Goal: Task Accomplishment & Management: Manage account settings

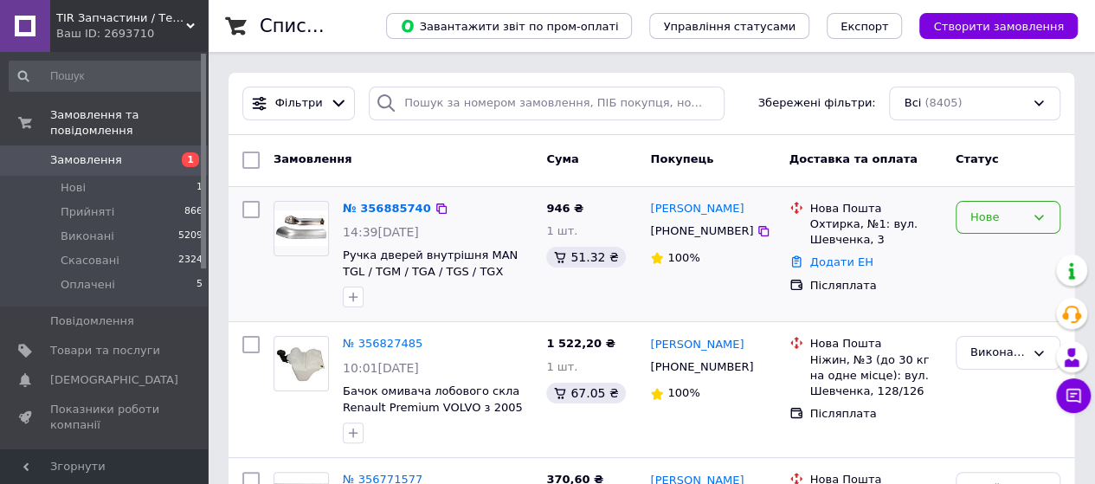
click at [1008, 210] on div "Нове" at bounding box center [998, 218] width 55 height 18
click at [994, 244] on li "Прийнято" at bounding box center [1008, 253] width 103 height 32
click at [374, 214] on link "№ 356885740" at bounding box center [387, 208] width 88 height 13
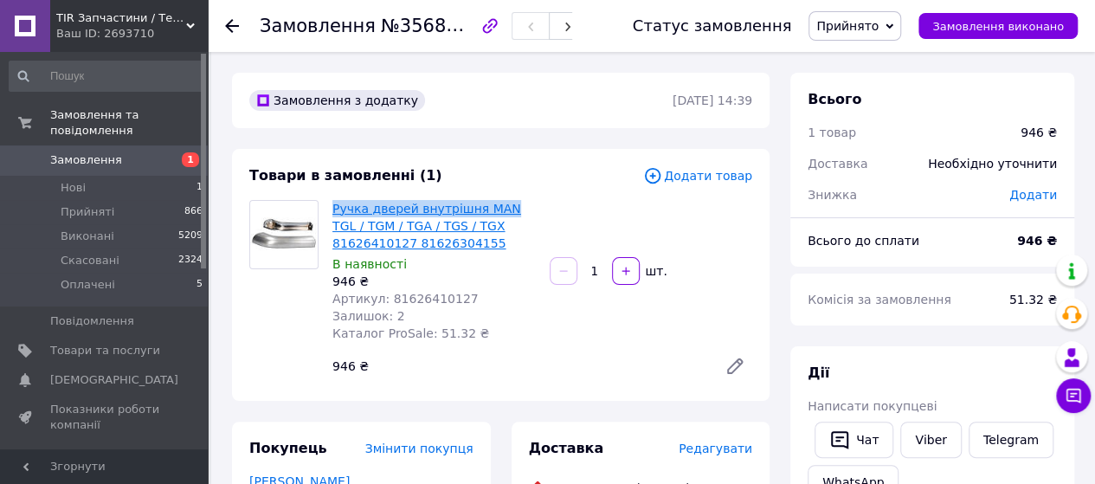
drag, startPoint x: 330, startPoint y: 210, endPoint x: 501, endPoint y: 209, distance: 170.6
click at [501, 209] on div "Ручка дверей внутрішня MAN TGL / TGM / TGA / TGS / TGX 81626410127 81626304155 …" at bounding box center [434, 271] width 217 height 149
copy link "Ручка дверей внутрішня MAN"
click at [926, 431] on link "Viber" at bounding box center [931, 440] width 61 height 36
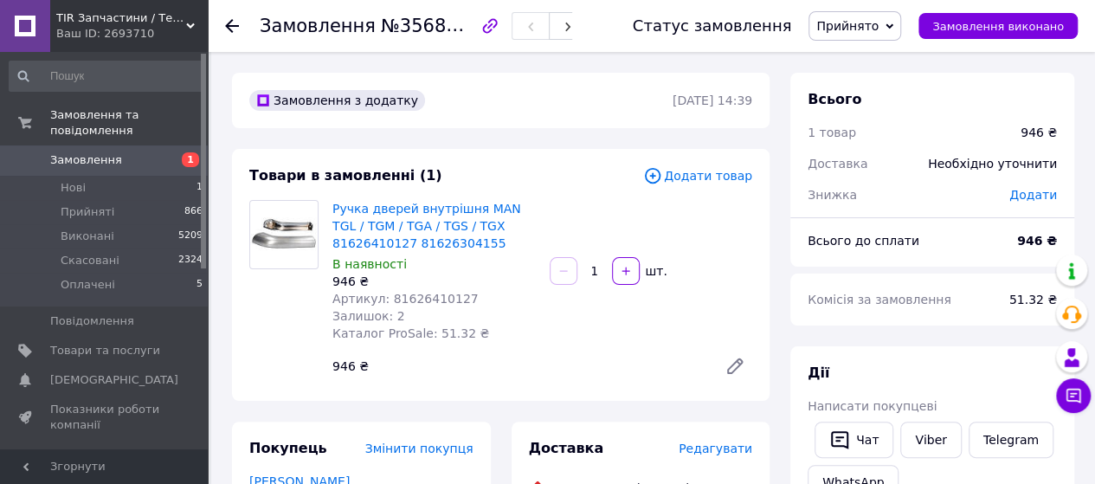
click at [429, 302] on span "Артикул: 81626410127" at bounding box center [406, 299] width 146 height 14
copy span "81626410127"
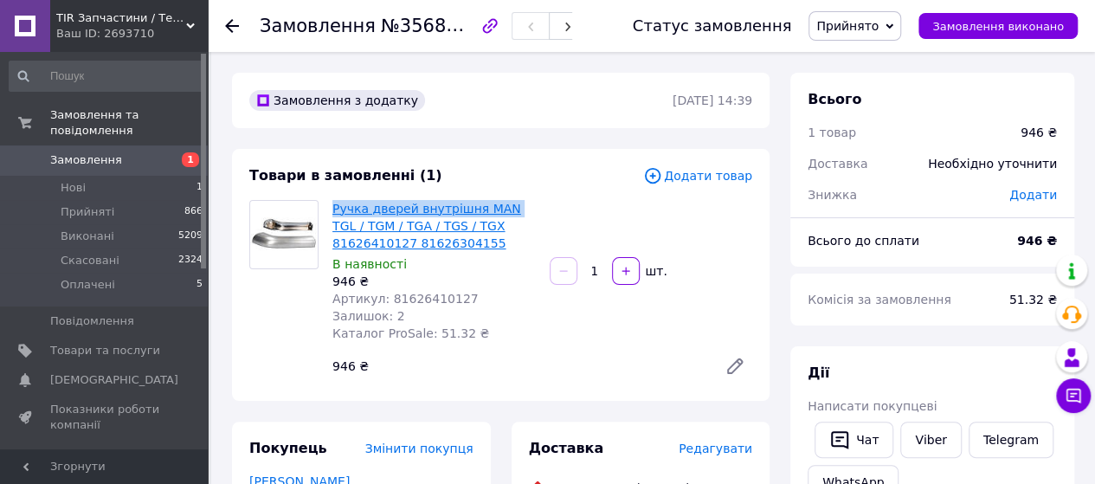
drag, startPoint x: 331, startPoint y: 204, endPoint x: 501, endPoint y: 210, distance: 170.7
click at [501, 210] on div "Ручка дверей внутрішня MAN TGL / TGM / TGA / TGS / TGX 81626410127 81626304155 …" at bounding box center [434, 271] width 217 height 149
copy link "Ручка дверей внутрішня MAN"
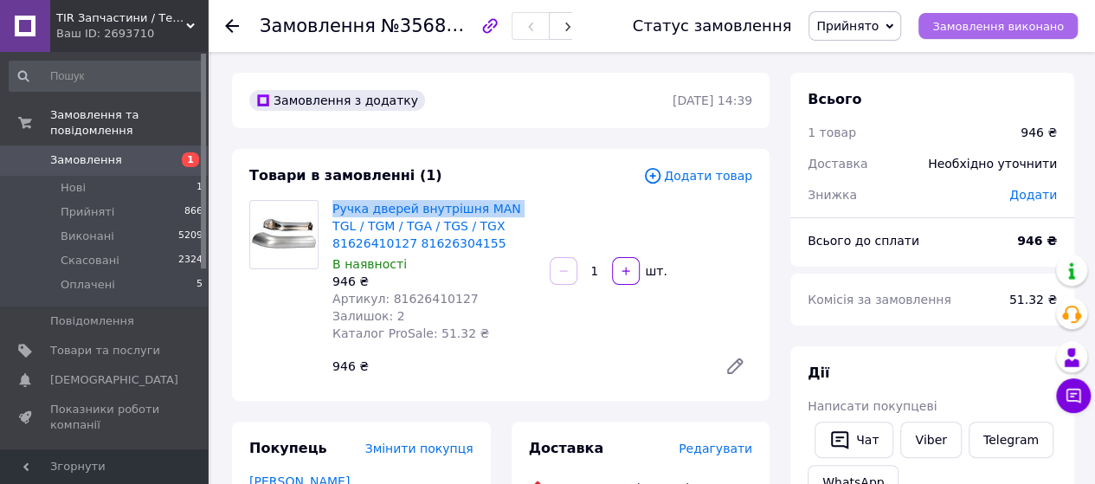
click at [1004, 29] on span "Замовлення виконано" at bounding box center [999, 26] width 132 height 13
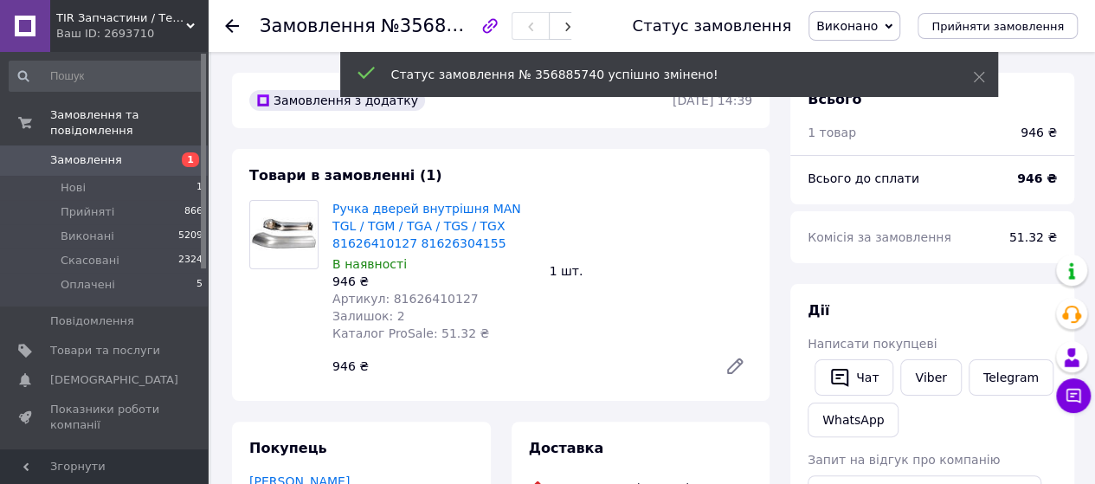
click at [433, 304] on span "Артикул: 81626410127" at bounding box center [406, 299] width 146 height 14
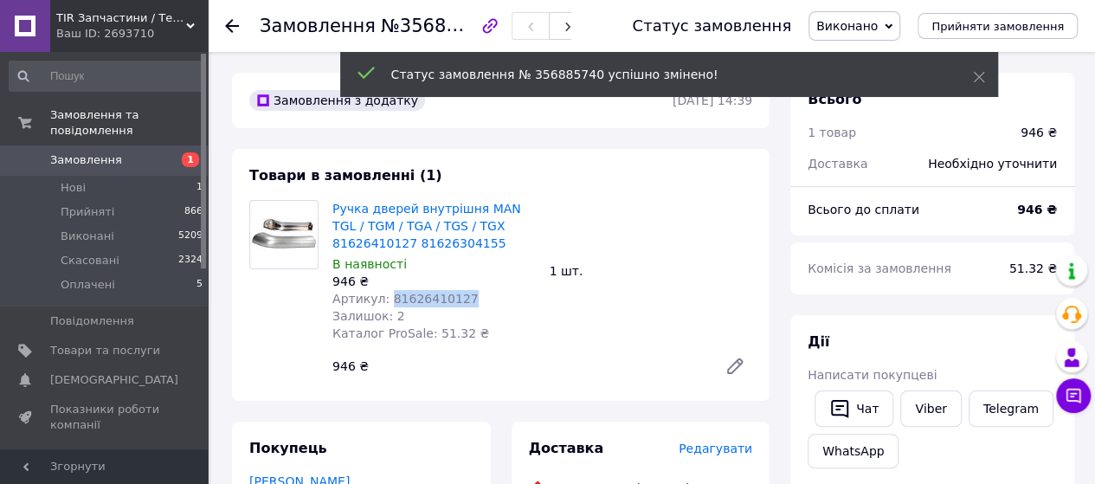
copy span "81626410127"
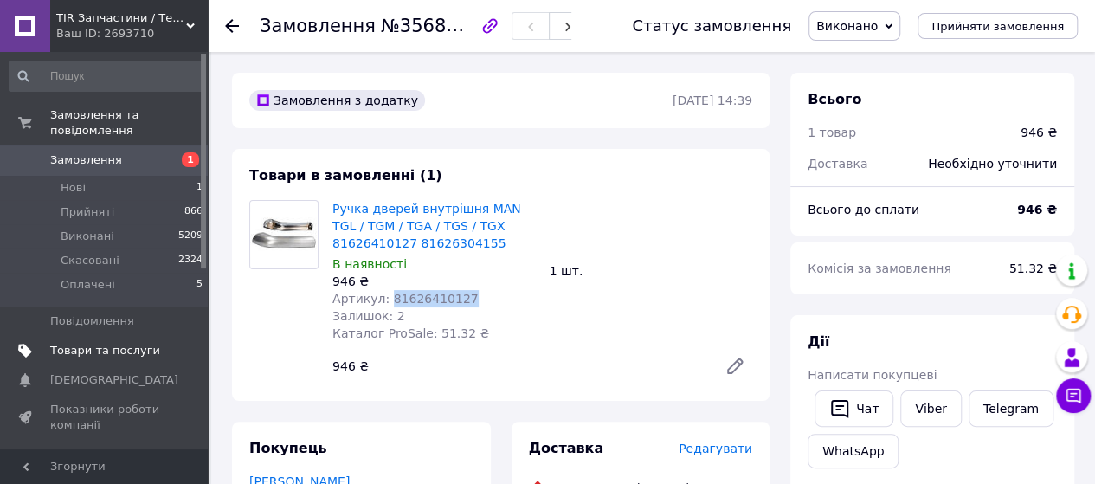
click at [84, 343] on span "Товари та послуги" at bounding box center [105, 351] width 110 height 16
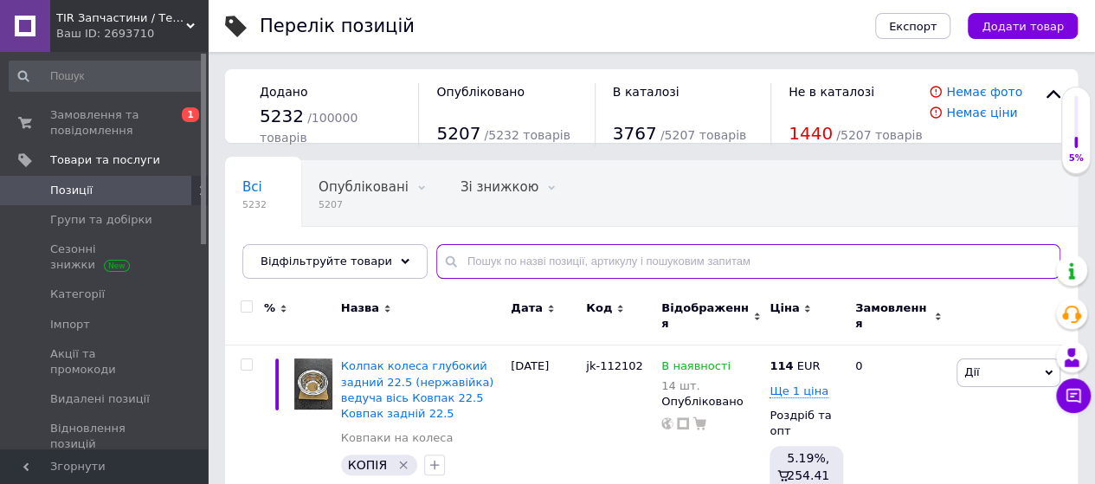
click at [715, 262] on input "text" at bounding box center [748, 261] width 624 height 35
paste input "81626410127"
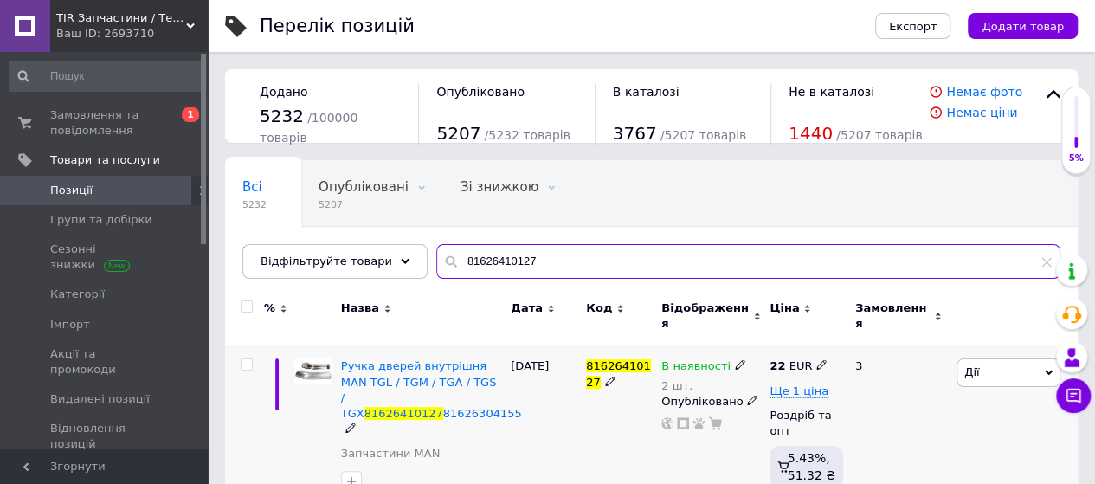
type input "81626410127"
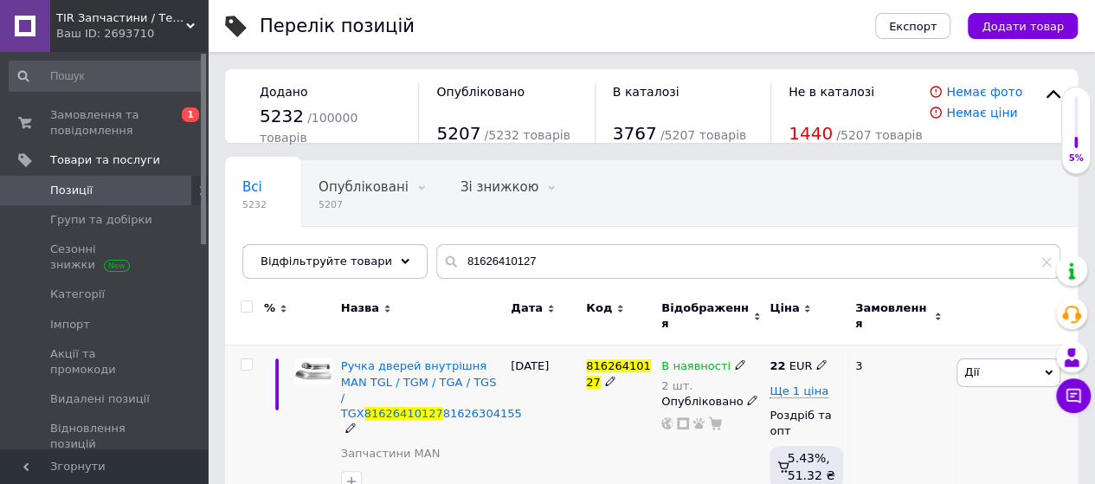
click at [817, 359] on icon at bounding box center [822, 364] width 10 height 10
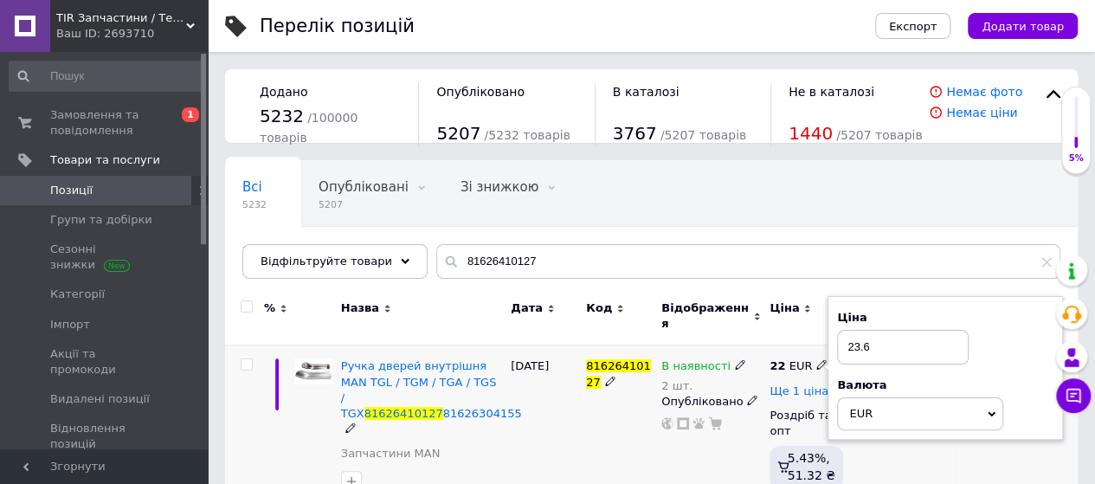
type input "23.6"
click at [793, 384] on span "Ще 1 ціна" at bounding box center [799, 391] width 59 height 14
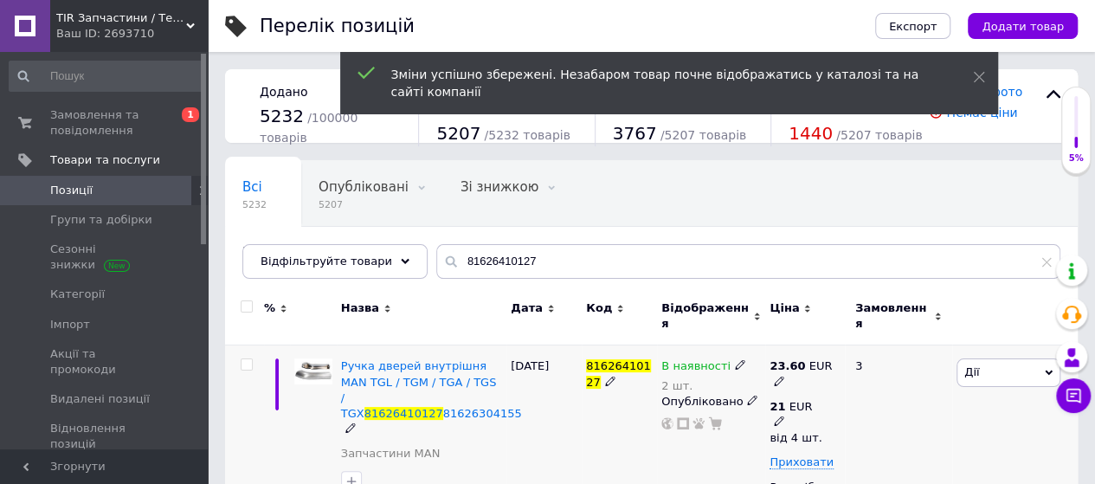
click at [785, 416] on icon at bounding box center [779, 421] width 10 height 10
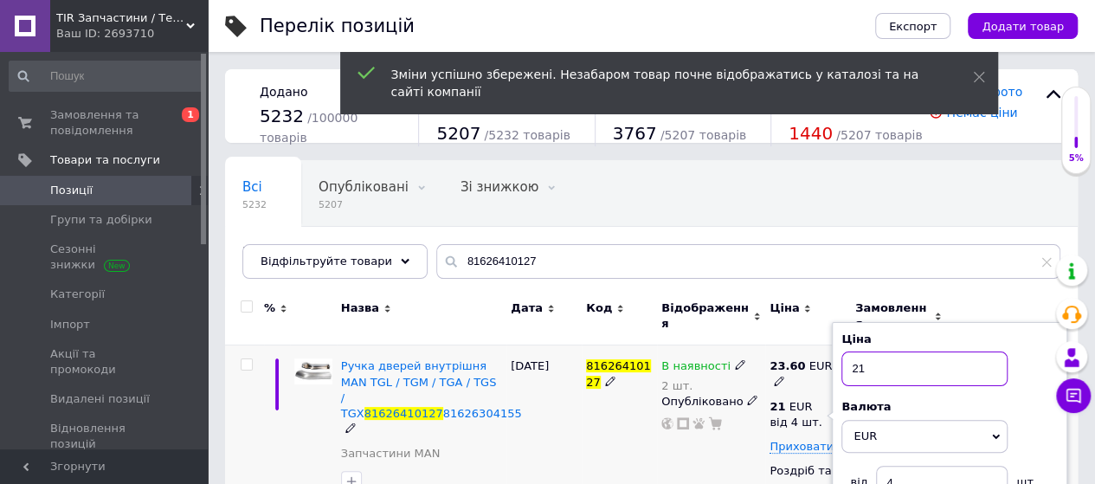
click at [902, 352] on input "21" at bounding box center [925, 369] width 166 height 35
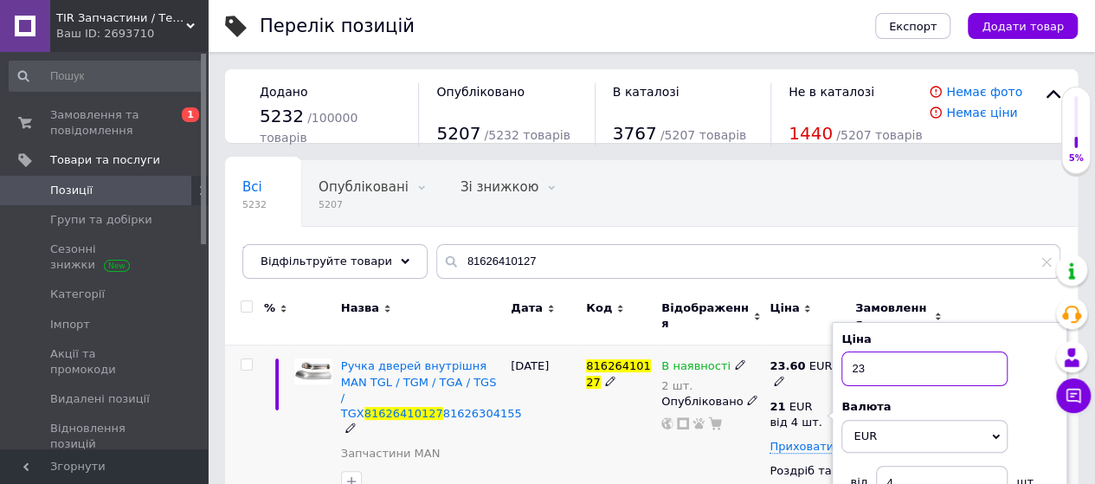
type input "23"
click at [554, 427] on div "12.08.2025" at bounding box center [544, 455] width 75 height 219
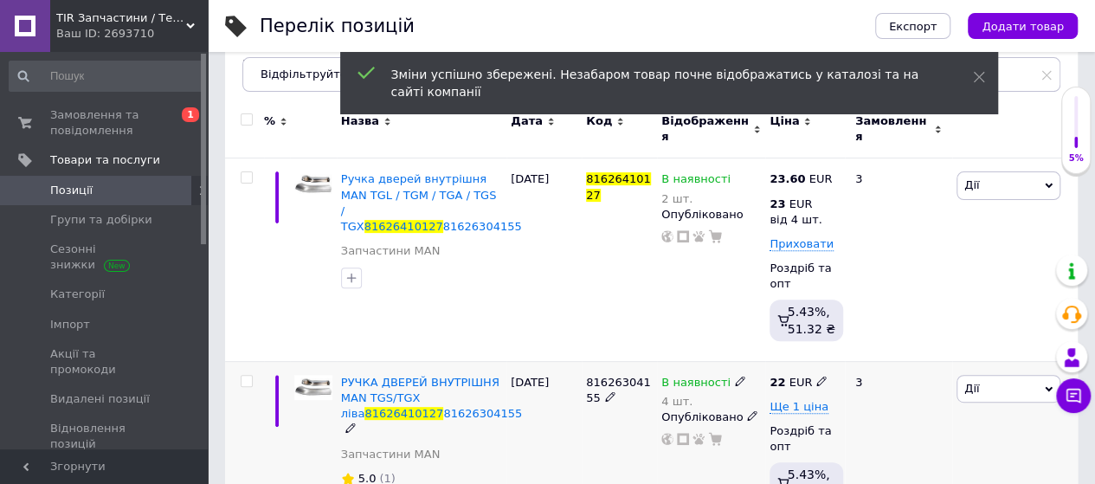
scroll to position [232, 0]
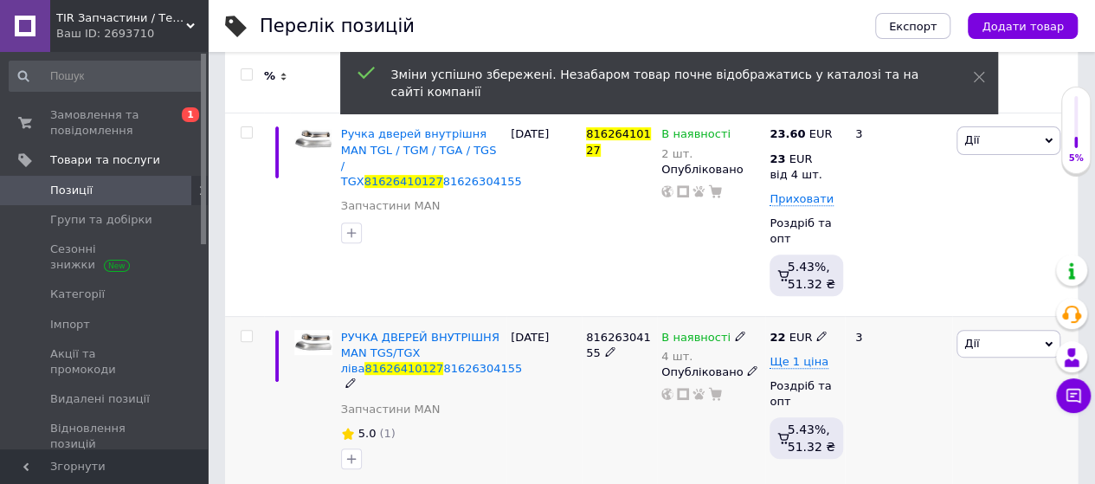
click at [817, 331] on icon at bounding box center [822, 336] width 10 height 10
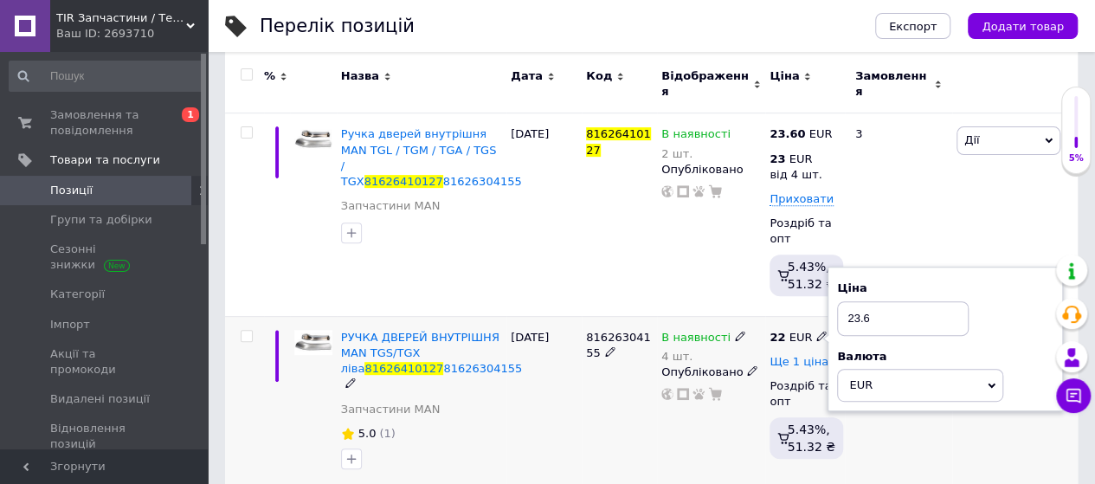
type input "23.6"
click at [790, 355] on span "Ще 1 ціна" at bounding box center [799, 362] width 59 height 14
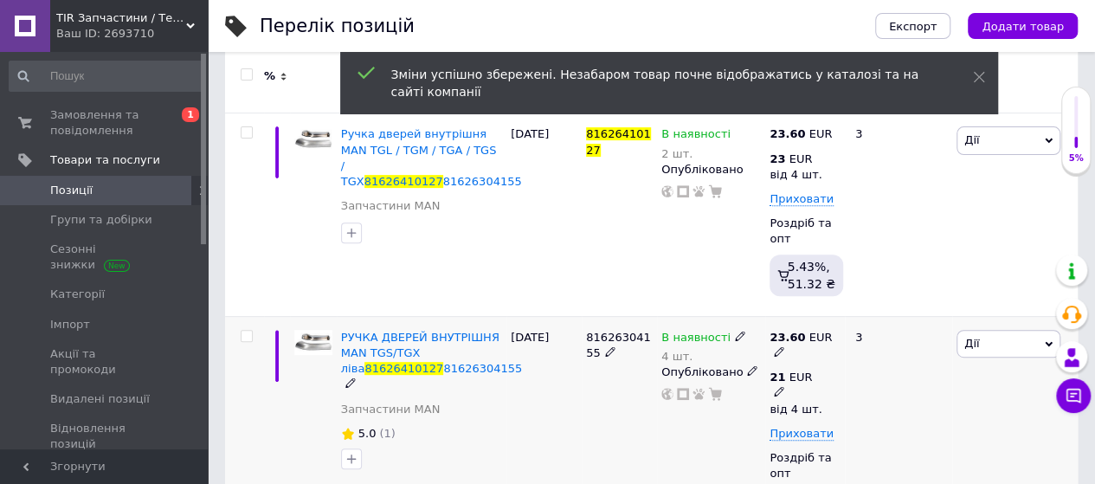
click at [785, 386] on icon at bounding box center [779, 391] width 10 height 10
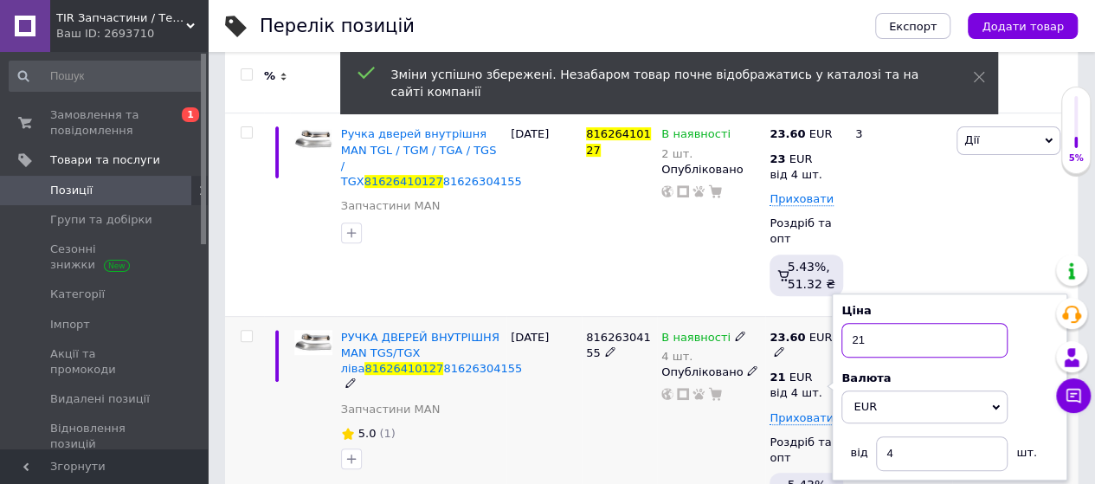
click at [930, 323] on input "21" at bounding box center [925, 340] width 166 height 35
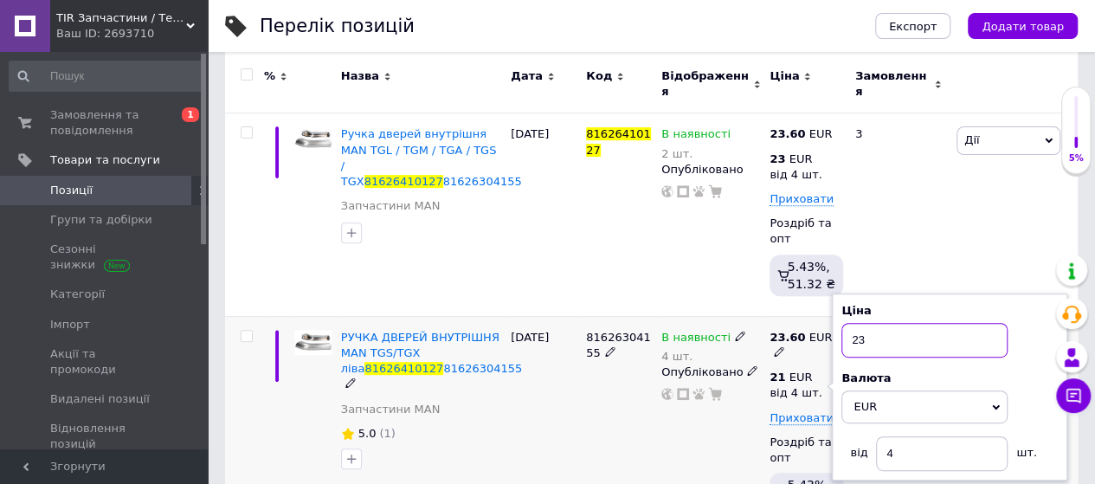
type input "23"
click at [519, 399] on div "19.06.2025" at bounding box center [544, 425] width 75 height 218
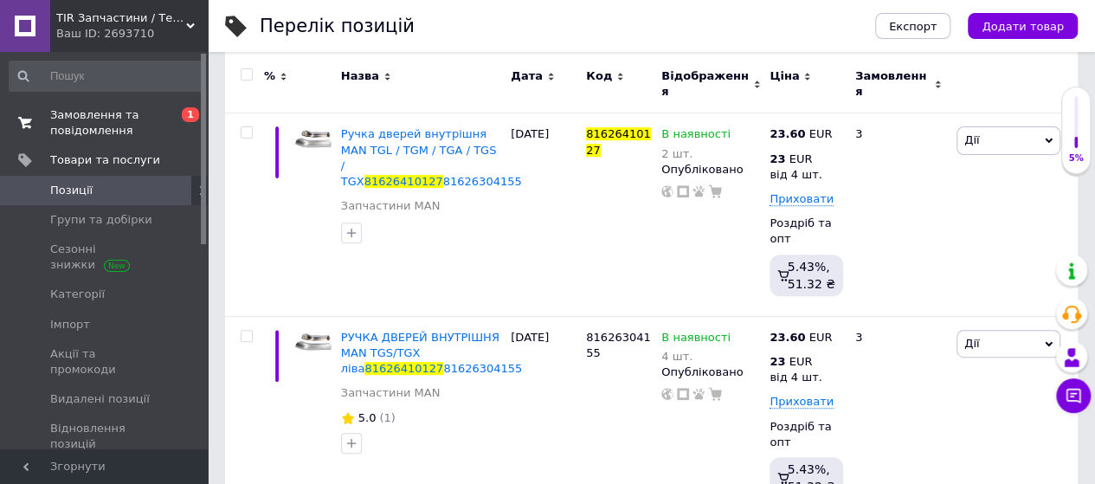
click at [113, 117] on span "Замовлення та повідомлення" at bounding box center [105, 122] width 110 height 31
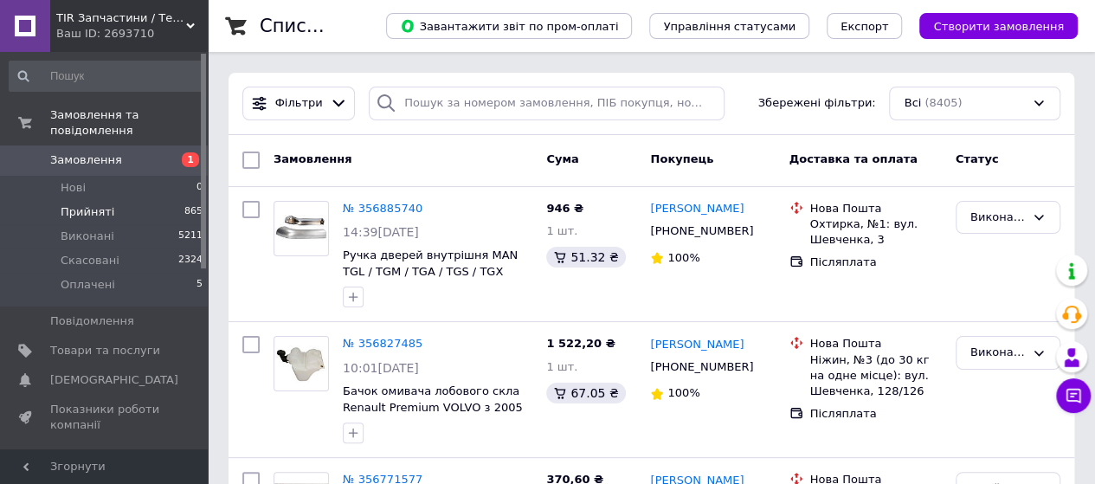
click at [101, 204] on span "Прийняті" at bounding box center [88, 212] width 54 height 16
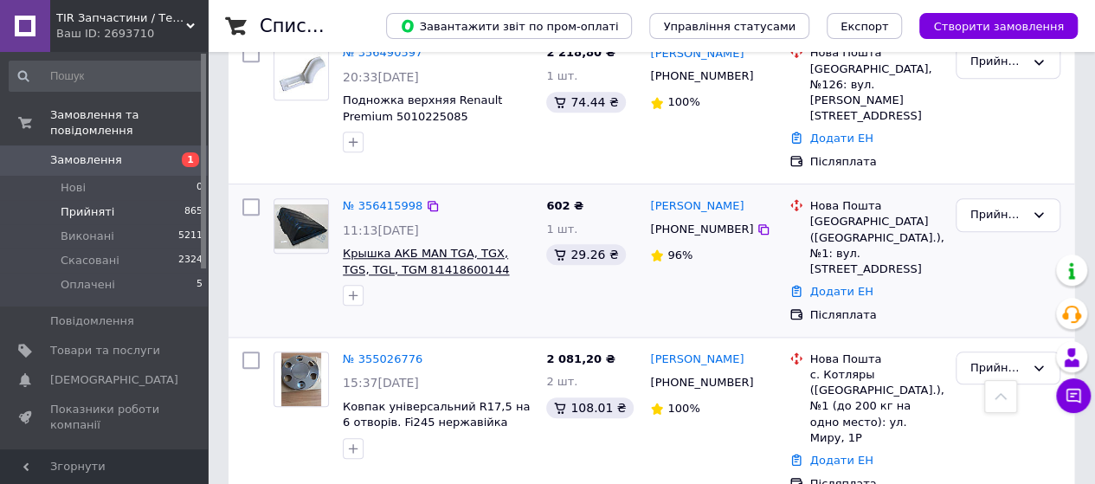
scroll to position [693, 0]
click at [357, 198] on link "№ 356415998" at bounding box center [383, 204] width 80 height 13
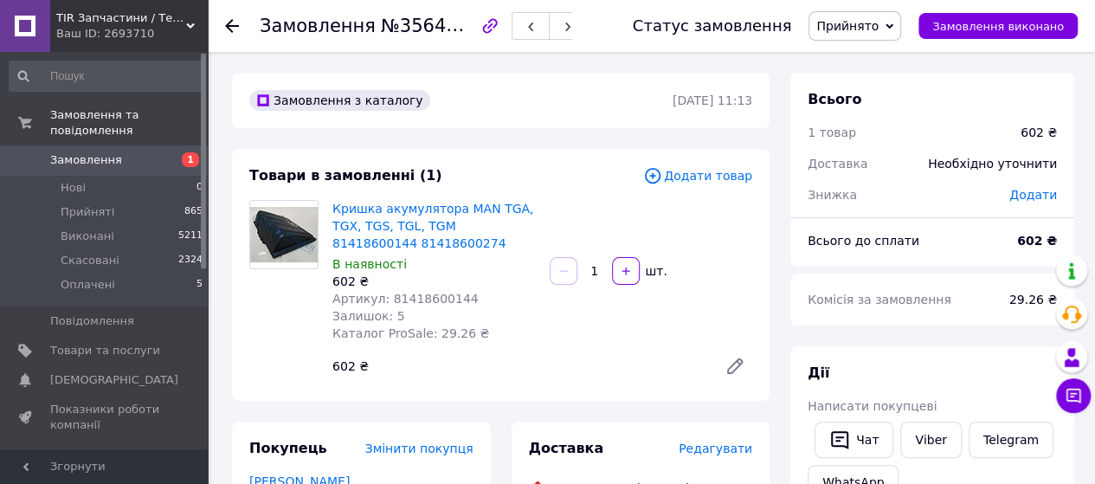
click at [426, 300] on span "Артикул: 81418600144" at bounding box center [406, 299] width 146 height 14
copy span "81418600144"
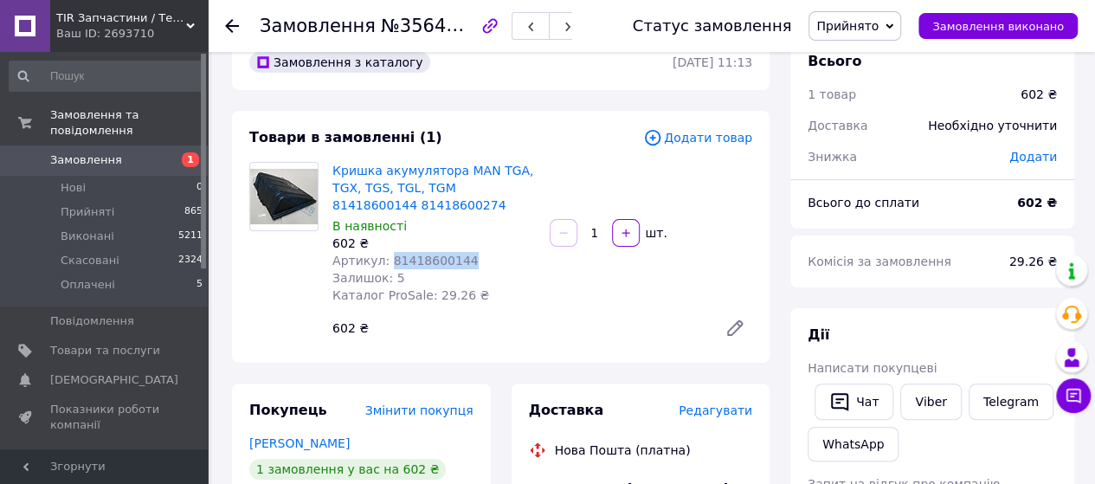
scroll to position [346, 0]
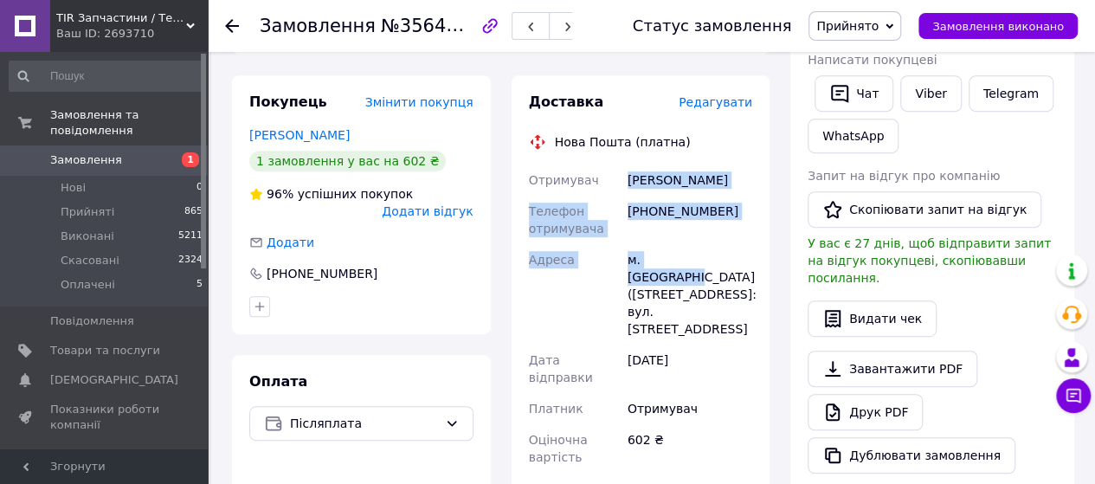
drag, startPoint x: 629, startPoint y: 180, endPoint x: 695, endPoint y: 257, distance: 101.9
click at [695, 257] on div "Отримувач Воронюк Сергей Телефон отримувача +380680641554 Адреса м. Снігурівка …" at bounding box center [641, 400] width 231 height 471
copy div "Воронюк Сергей Телефон отримувача +380680641554 Адреса м. Снігурівка"
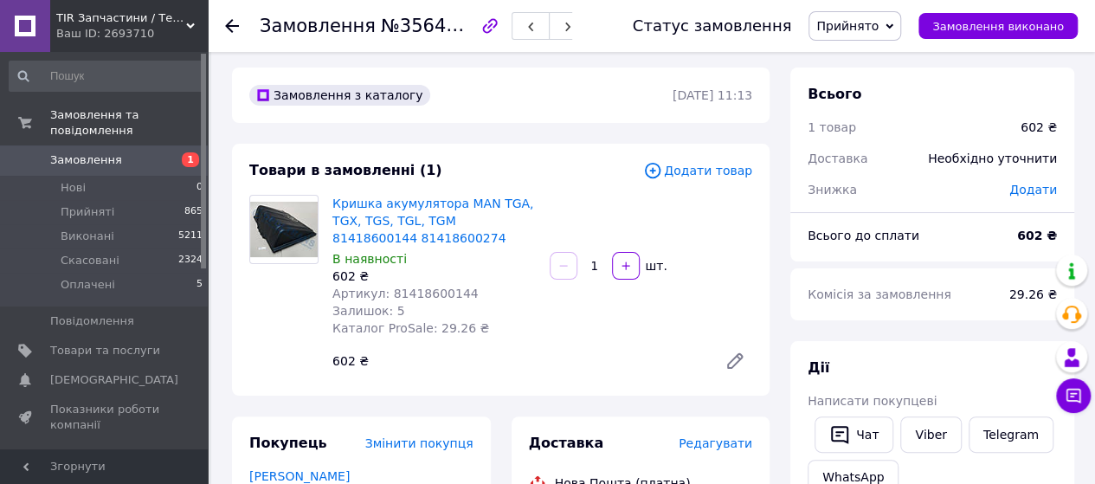
scroll to position [0, 0]
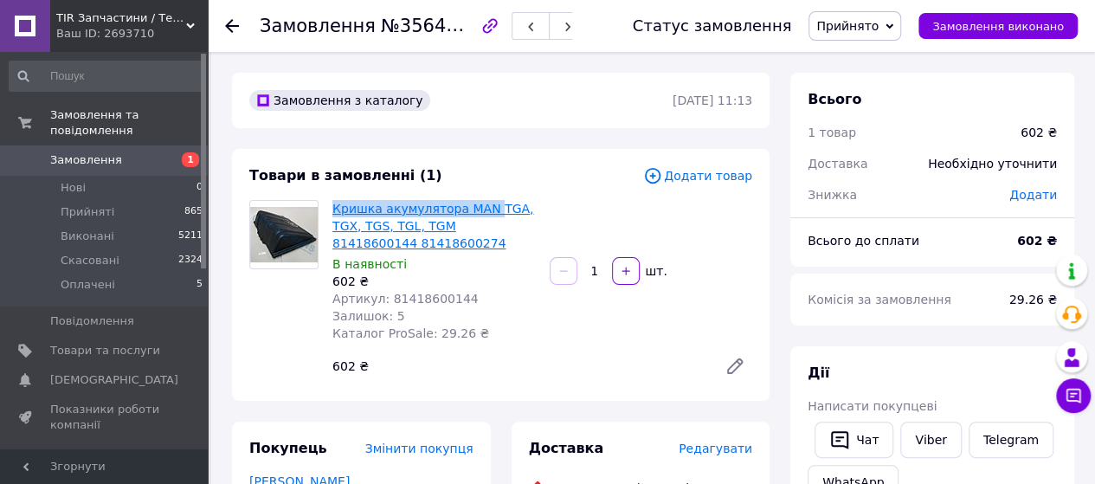
drag, startPoint x: 326, startPoint y: 209, endPoint x: 484, endPoint y: 210, distance: 158.5
click at [484, 210] on div "Кришка акумулятора MAN TGA, TGX, TGS, TGL, TGM 81418600144 81418600274 В наявно…" at bounding box center [434, 271] width 217 height 149
copy link "Кришка акумулятора MAN"
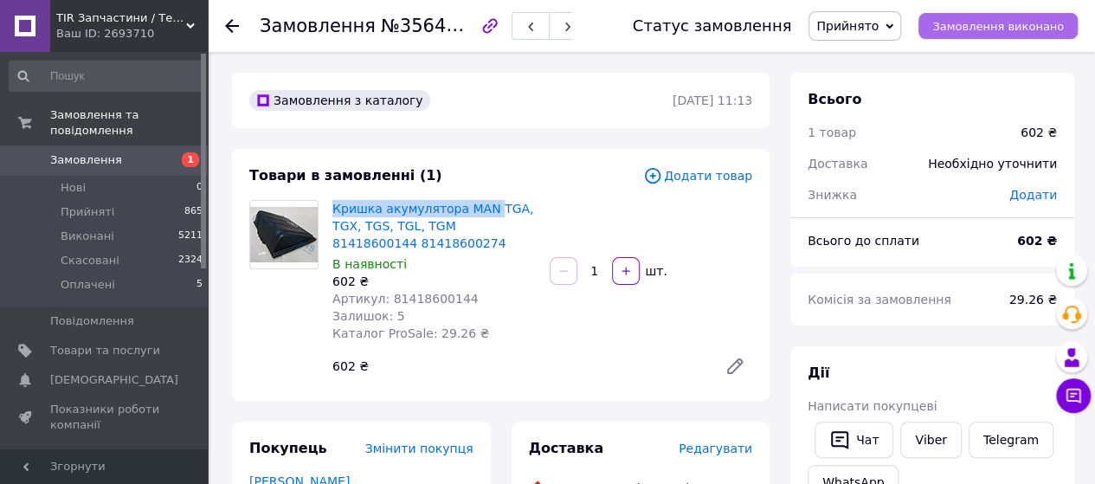
click at [1003, 32] on span "Замовлення виконано" at bounding box center [999, 26] width 132 height 13
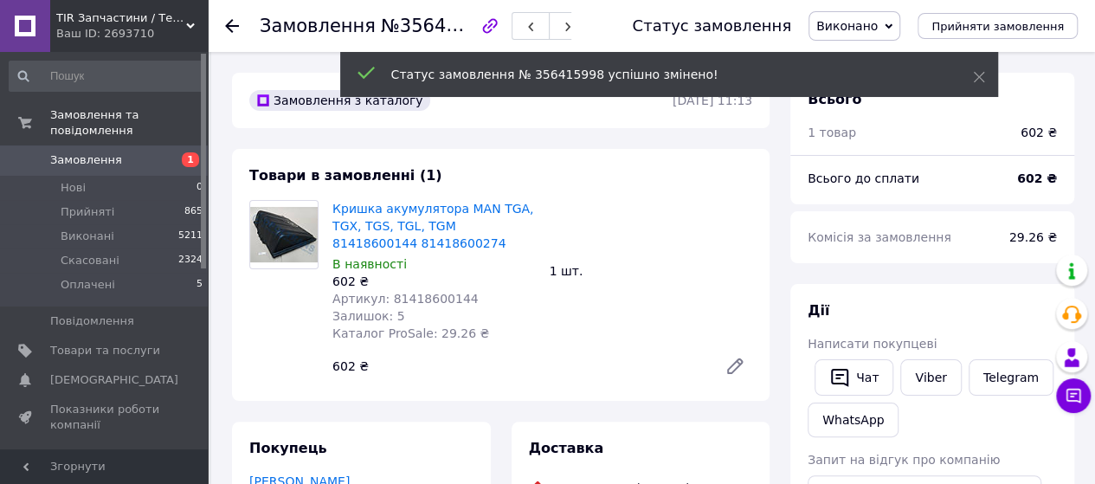
click at [429, 305] on span "Артикул: 81418600144" at bounding box center [406, 299] width 146 height 14
copy span "81418600144"
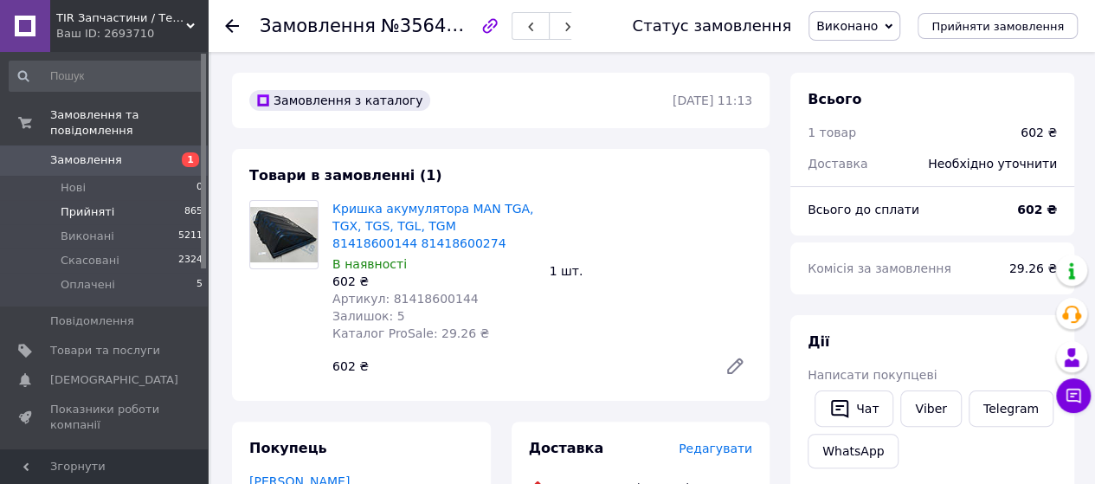
click at [76, 204] on span "Прийняті" at bounding box center [88, 212] width 54 height 16
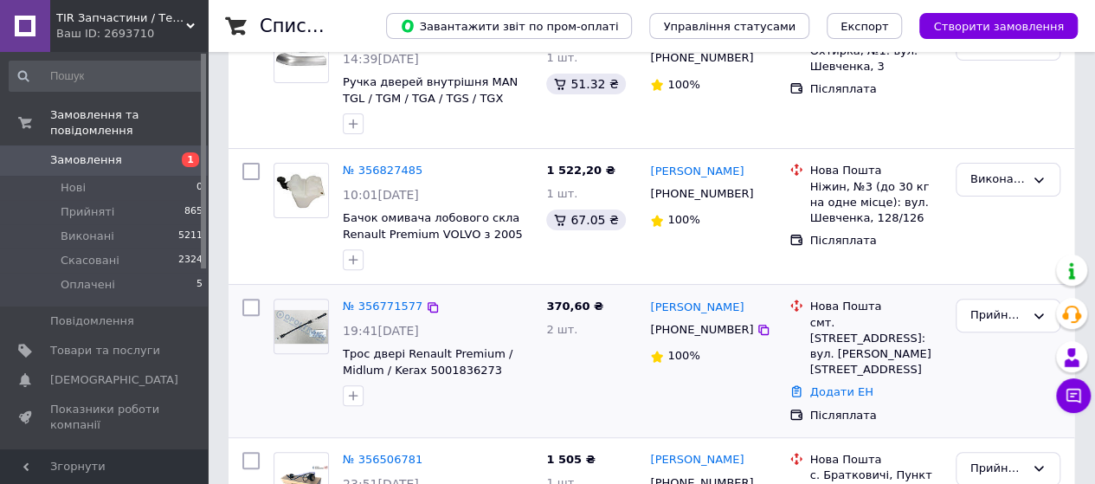
scroll to position [260, 0]
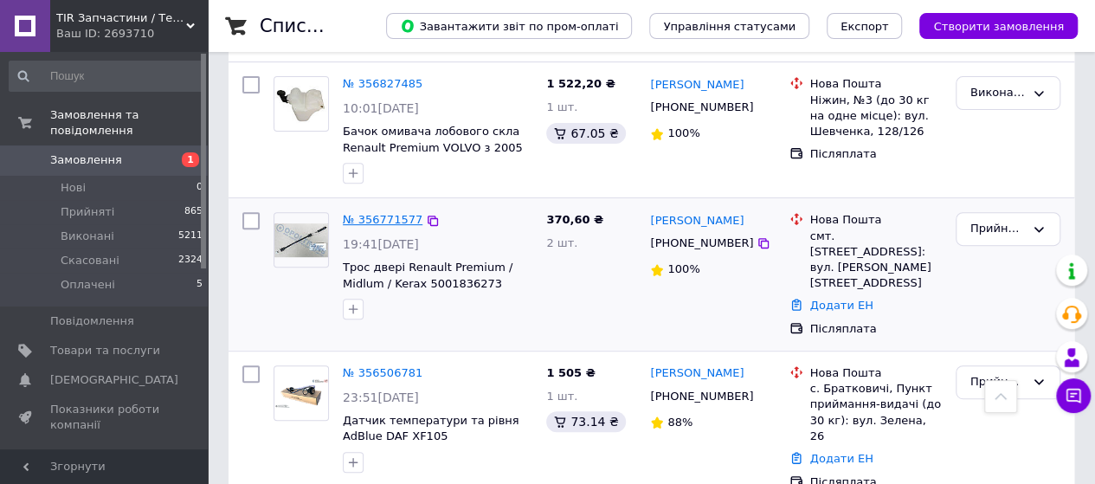
click at [397, 223] on link "№ 356771577" at bounding box center [383, 219] width 80 height 13
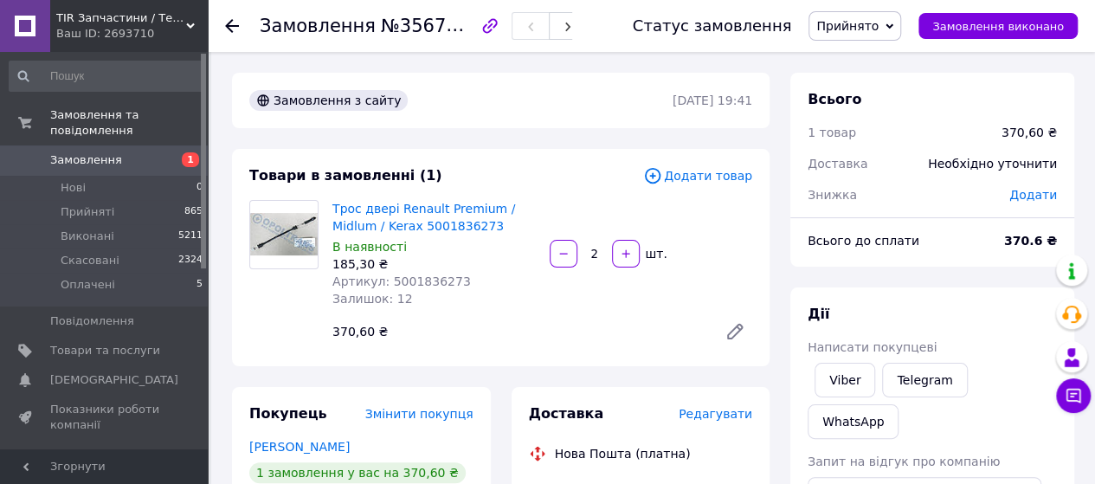
click at [419, 279] on span "Артикул: 5001836273" at bounding box center [402, 281] width 139 height 14
click at [281, 217] on img at bounding box center [284, 234] width 68 height 42
click at [835, 386] on link "Viber" at bounding box center [845, 380] width 61 height 35
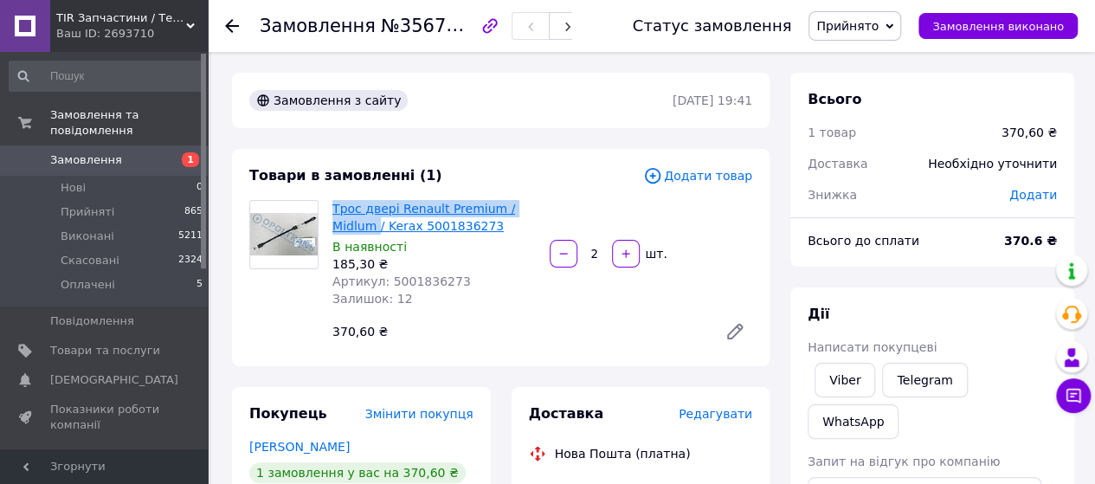
drag, startPoint x: 330, startPoint y: 210, endPoint x: 376, endPoint y: 229, distance: 49.7
click at [376, 229] on div "Трос двері Renault Premium / Midlum / Kerax 5001836273 В наявності 185,30 ₴ Арт…" at bounding box center [434, 254] width 217 height 114
click at [103, 152] on span "Замовлення" at bounding box center [86, 160] width 72 height 16
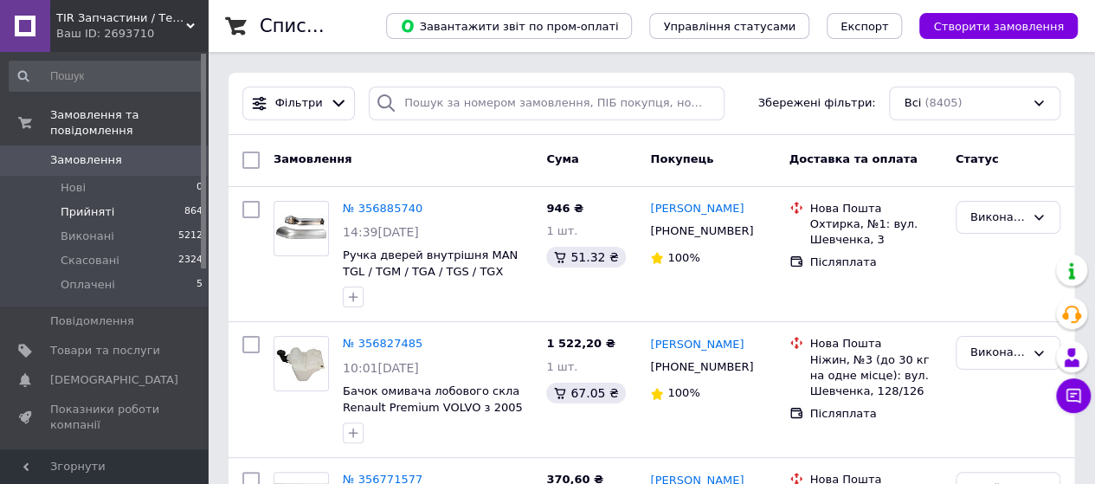
click at [71, 204] on span "Прийняті" at bounding box center [88, 212] width 54 height 16
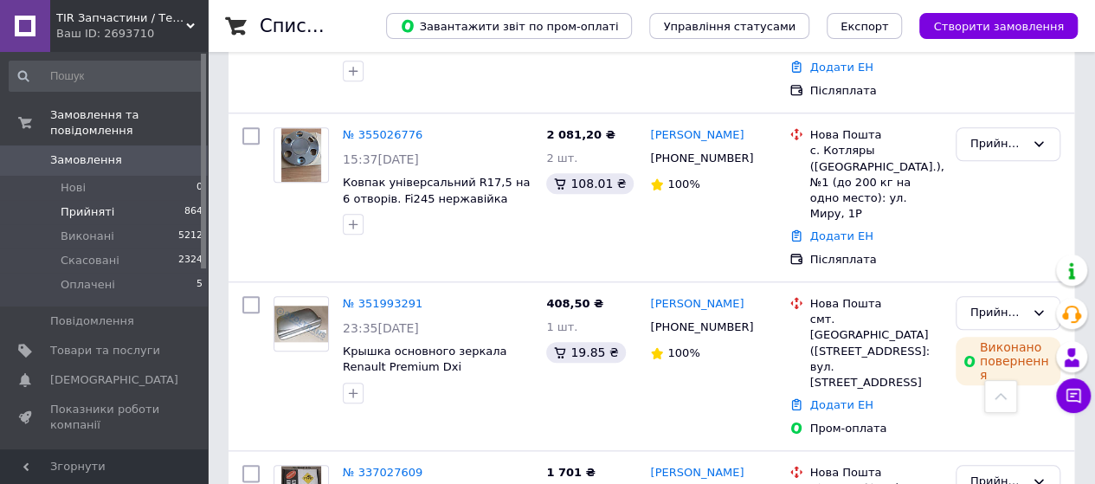
scroll to position [779, 0]
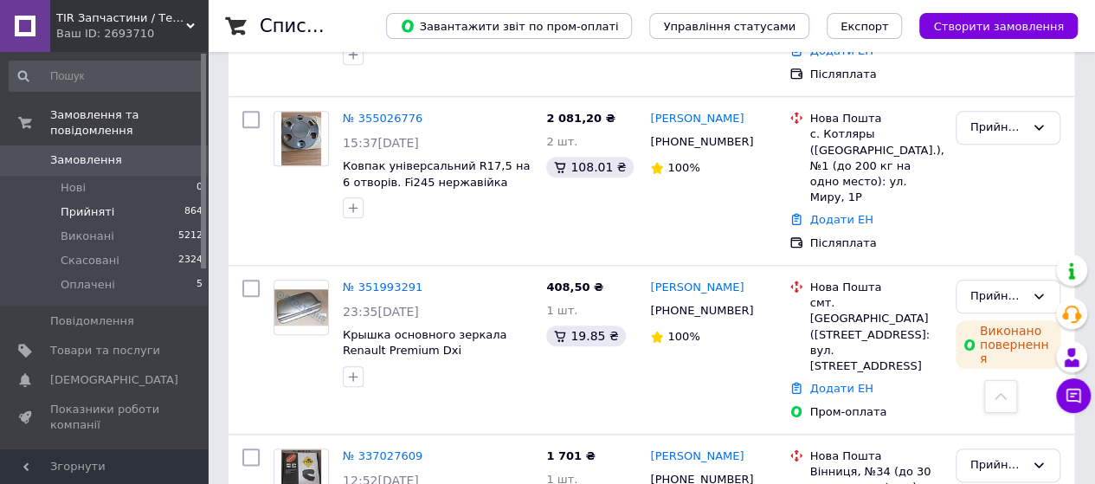
click at [120, 152] on span "Замовлення" at bounding box center [105, 160] width 110 height 16
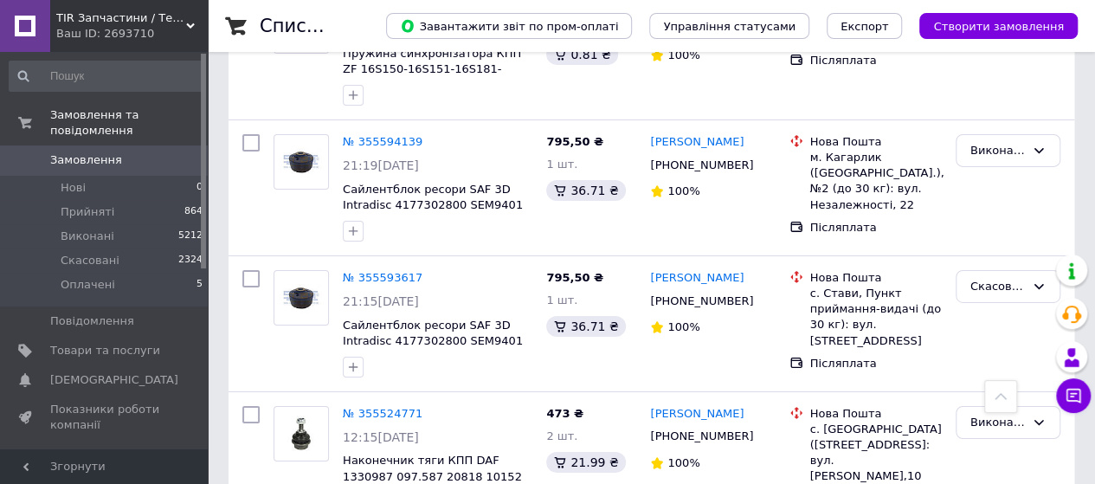
scroll to position [5920, 0]
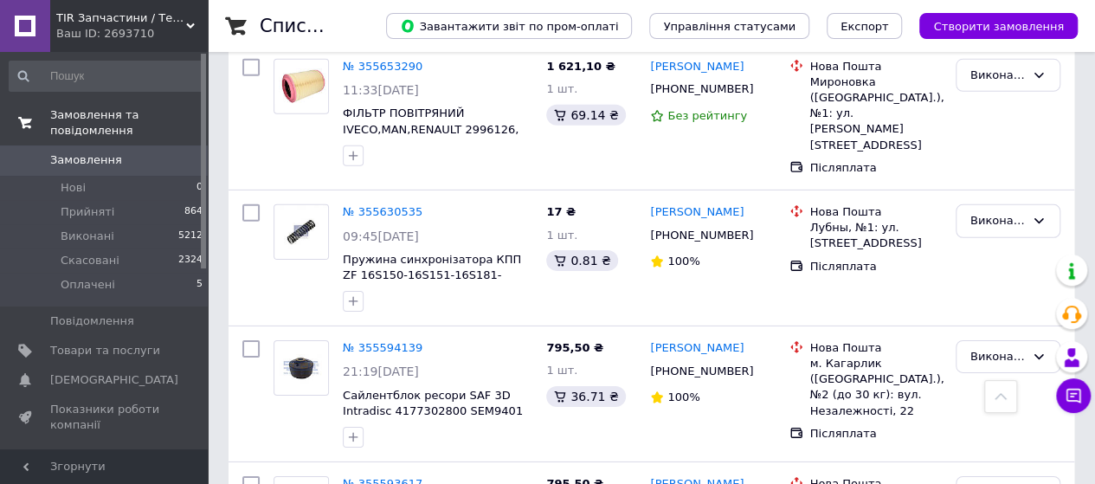
click at [151, 128] on link "Замовлення та повідомлення" at bounding box center [106, 122] width 213 height 45
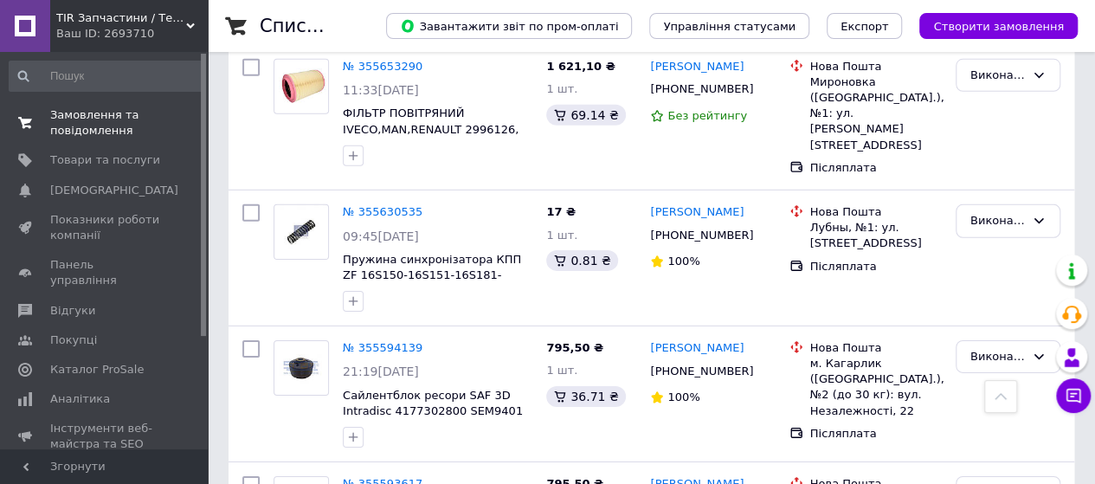
click at [102, 117] on span "Замовлення та повідомлення" at bounding box center [105, 122] width 110 height 31
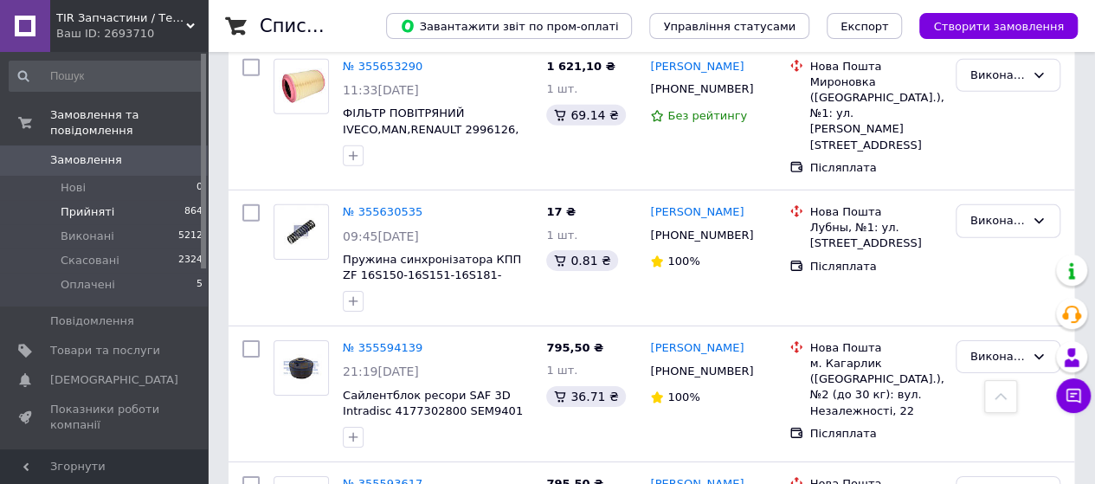
click at [80, 204] on span "Прийняті" at bounding box center [88, 212] width 54 height 16
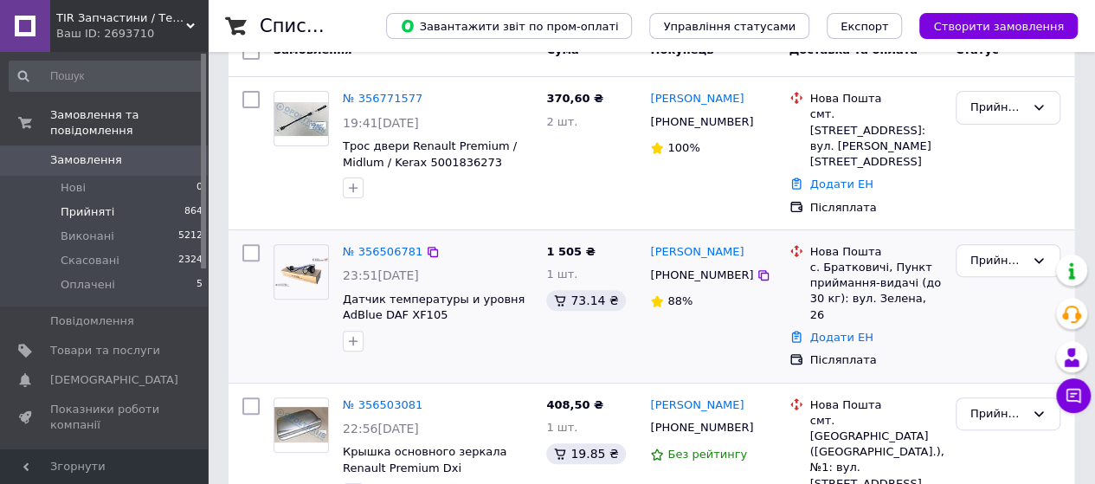
scroll to position [173, 0]
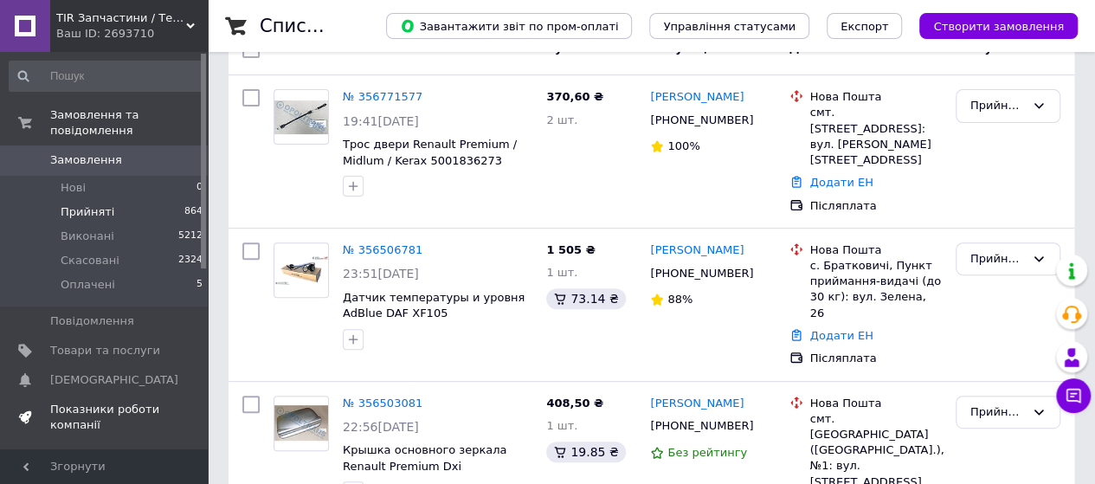
click at [72, 402] on span "Показники роботи компанії" at bounding box center [105, 417] width 110 height 31
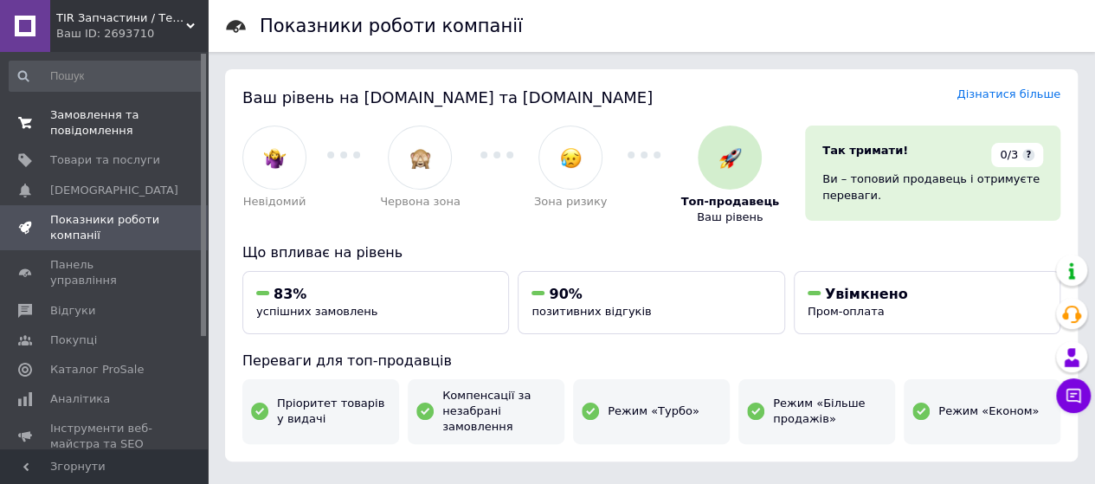
click at [107, 132] on span "Замовлення та повідомлення" at bounding box center [105, 122] width 110 height 31
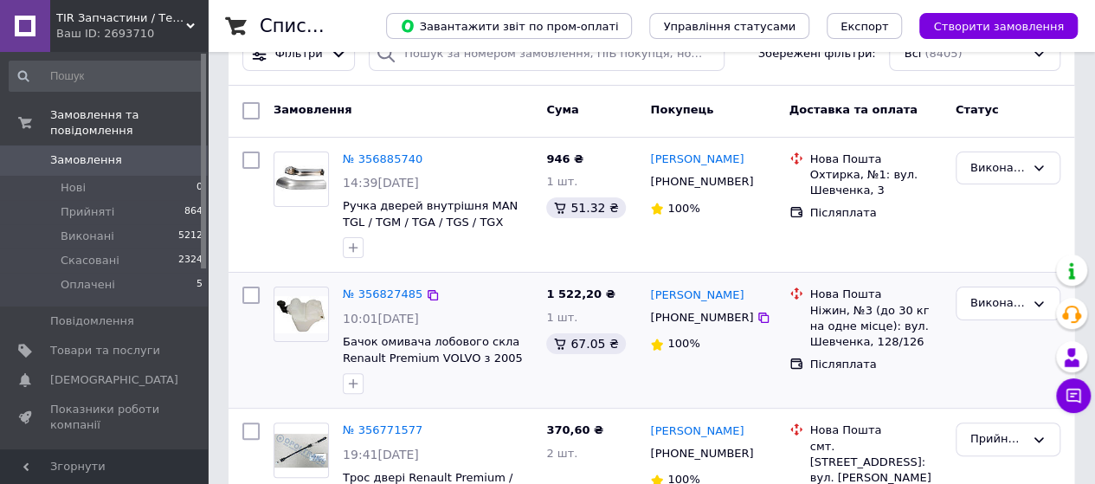
scroll to position [87, 0]
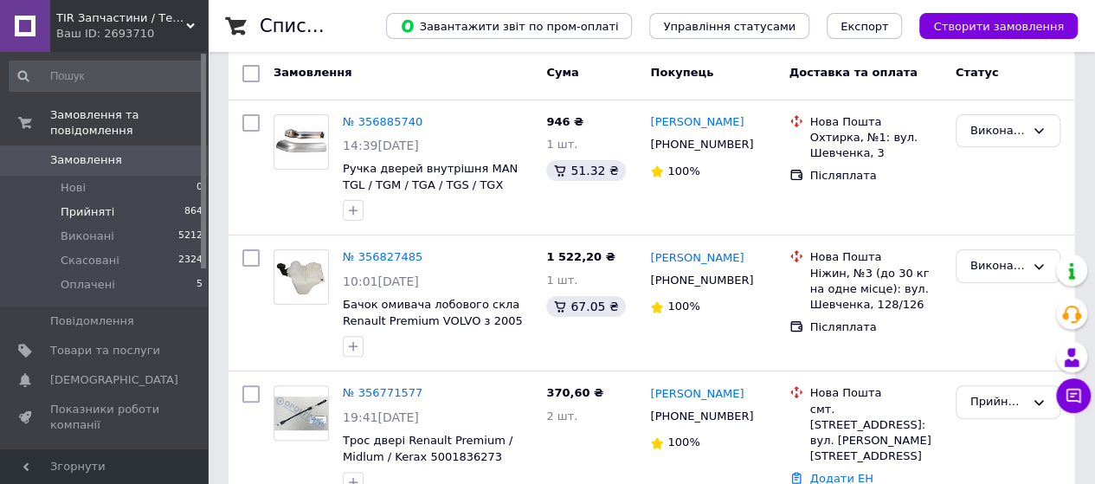
click at [90, 204] on span "Прийняті" at bounding box center [88, 212] width 54 height 16
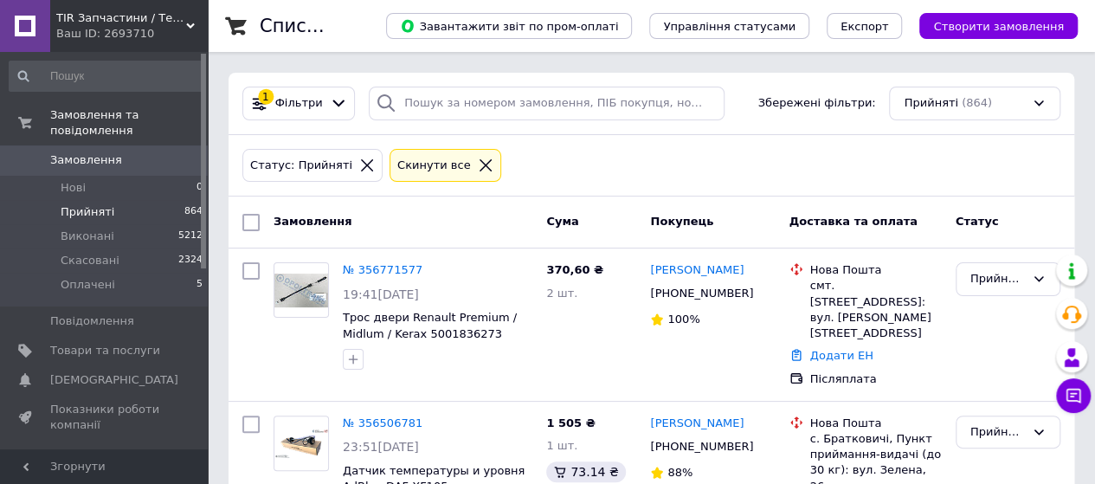
click at [135, 41] on div "Ваш ID: 2693710" at bounding box center [132, 34] width 152 height 16
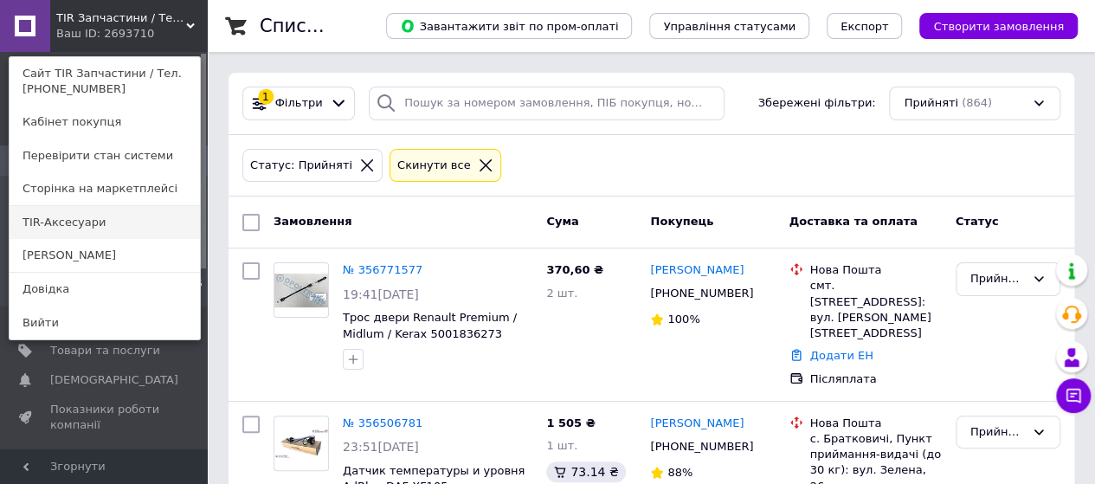
click at [95, 215] on link "TIR-Аксесуари" at bounding box center [105, 222] width 191 height 33
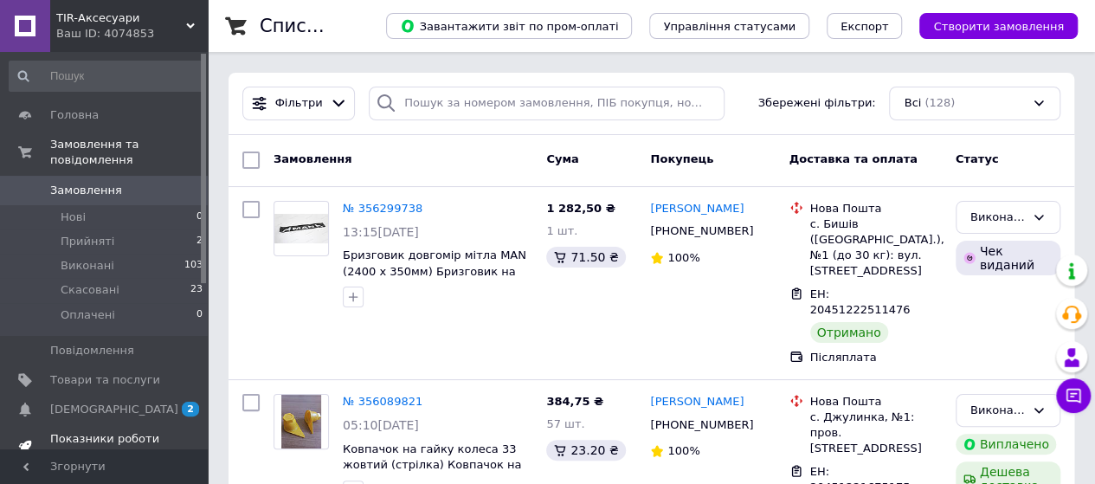
click at [80, 431] on span "Показники роботи компанії" at bounding box center [105, 446] width 110 height 31
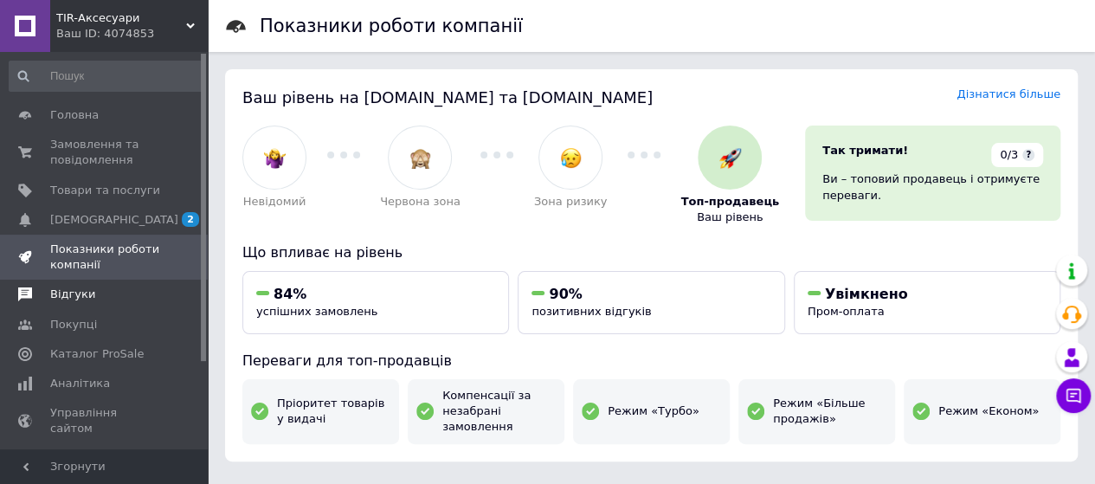
click at [68, 289] on span "Відгуки" at bounding box center [72, 295] width 45 height 16
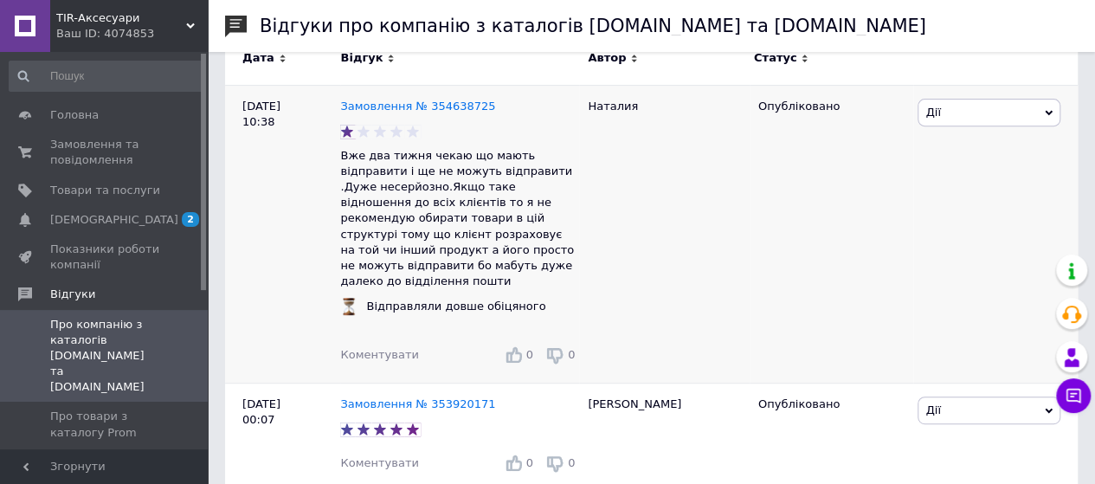
scroll to position [173, 0]
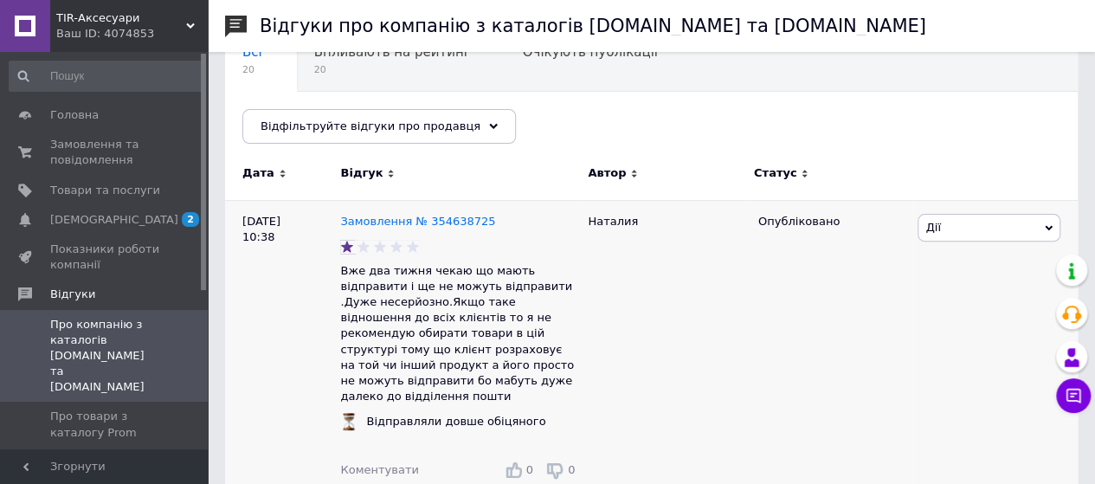
click at [996, 218] on span "Дії" at bounding box center [989, 228] width 143 height 28
click at [748, 267] on div "Наталия" at bounding box center [664, 349] width 171 height 298
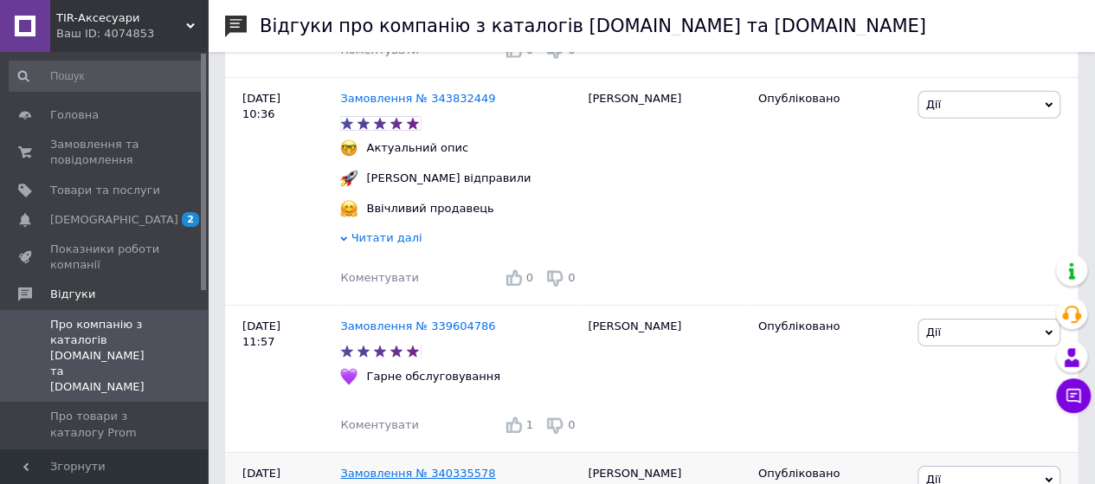
scroll to position [2658, 0]
